Goal: Find specific page/section: Find specific page/section

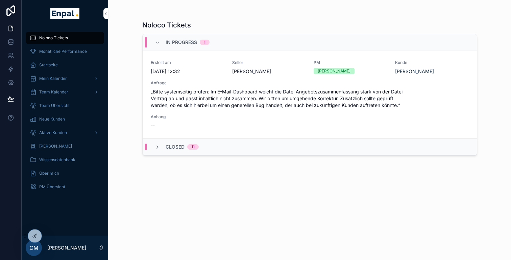
click at [62, 77] on span "Mein Kalender" at bounding box center [53, 78] width 28 height 5
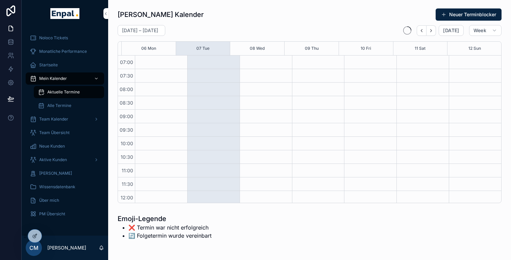
scroll to position [189, 0]
click at [62, 90] on span "Aktuelle Termine" at bounding box center [63, 91] width 32 height 5
click at [69, 80] on div "Mein Kalender" at bounding box center [65, 78] width 70 height 11
click at [97, 79] on icon "scrollable content" at bounding box center [96, 78] width 2 height 1
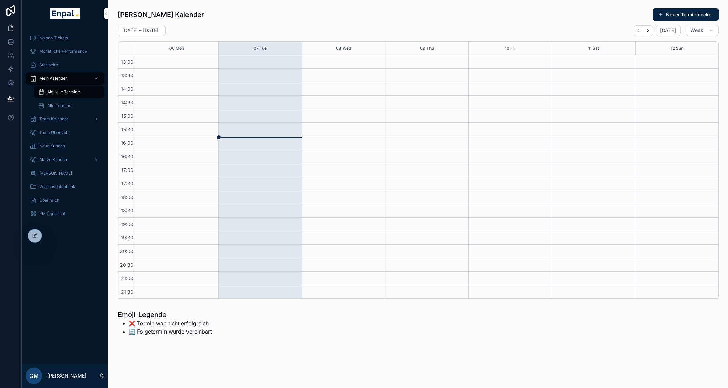
scroll to position [163, 0]
